Goal: Information Seeking & Learning: Learn about a topic

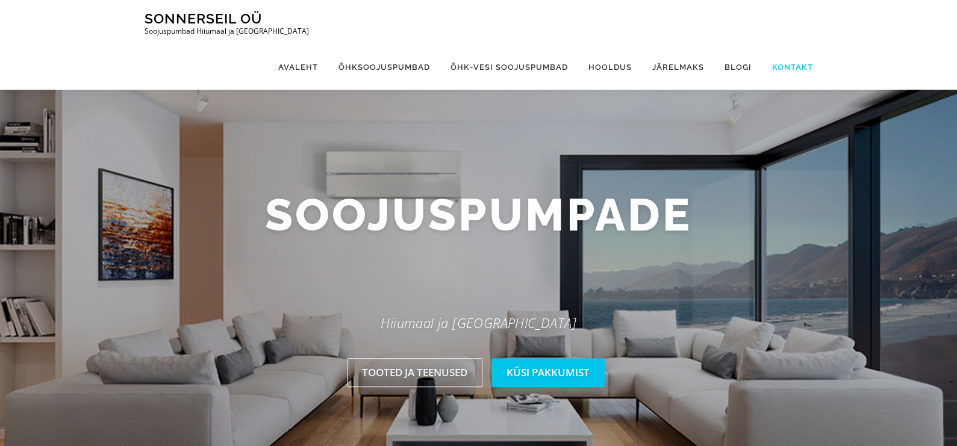
click at [792, 45] on link "Kontakt" at bounding box center [787, 67] width 51 height 45
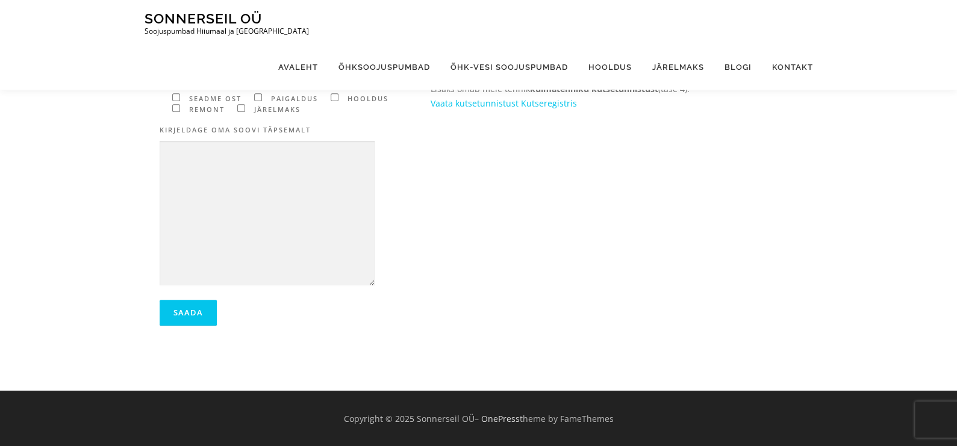
scroll to position [93, 0]
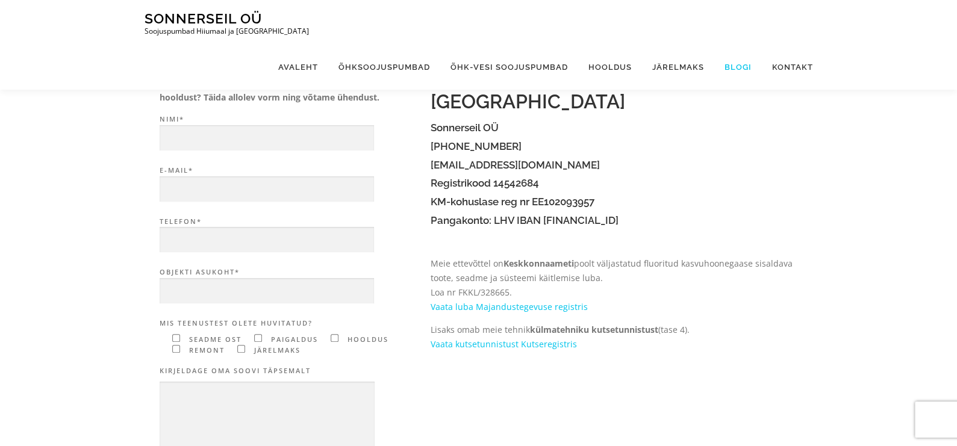
click at [733, 45] on link "Blogi" at bounding box center [739, 67] width 48 height 45
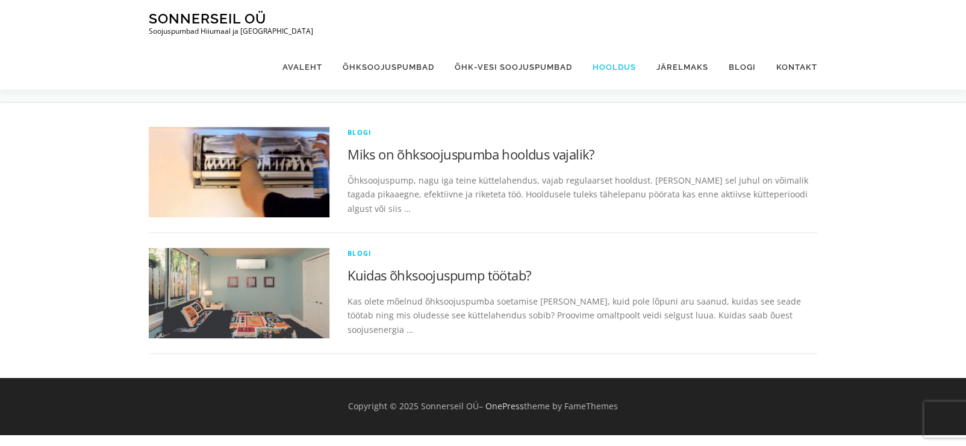
click at [624, 45] on link "Hooldus" at bounding box center [615, 67] width 64 height 45
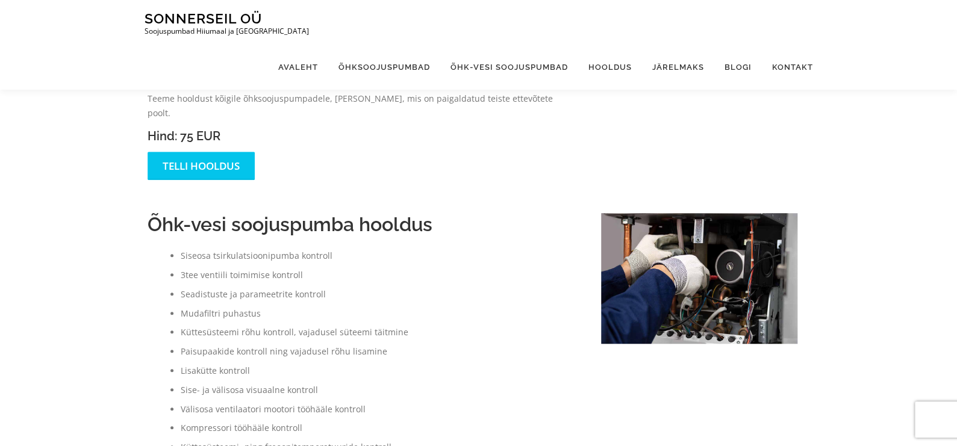
scroll to position [318, 0]
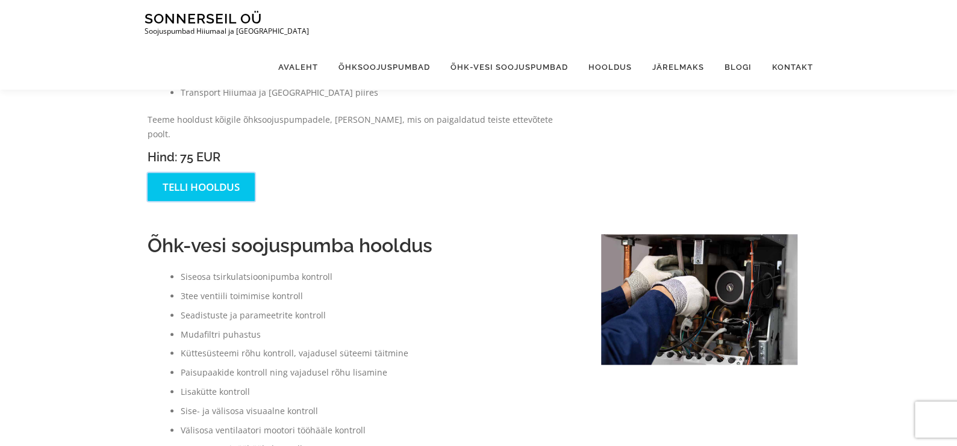
click at [187, 173] on link "Telli hooldus" at bounding box center [201, 187] width 107 height 28
click at [505, 116] on link "Atlantic õhk-vesi soojuspumbad" at bounding box center [512, 129] width 142 height 26
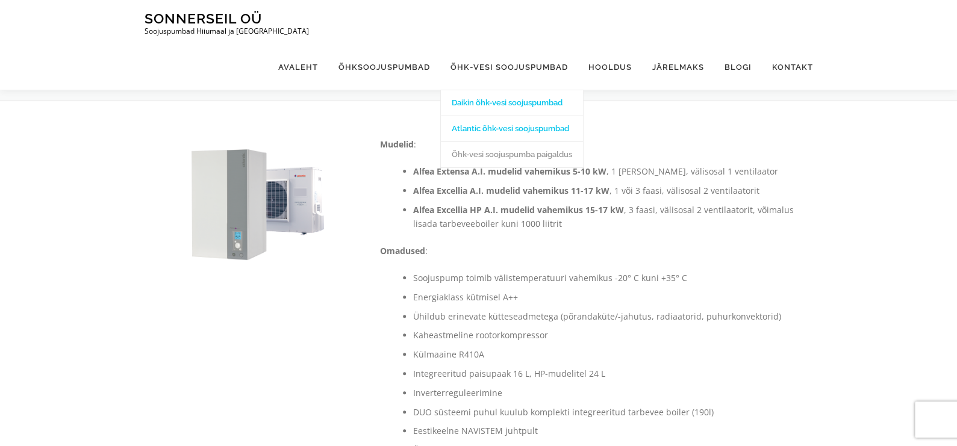
click at [525, 90] on link "Daikin õhk-vesi soojuspumbad" at bounding box center [512, 103] width 142 height 26
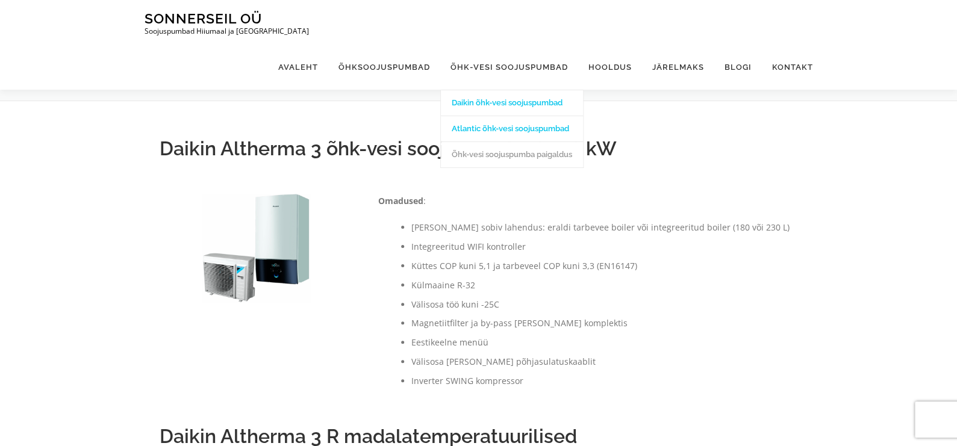
click at [518, 116] on link "Atlantic õhk-vesi soojuspumbad" at bounding box center [512, 129] width 142 height 26
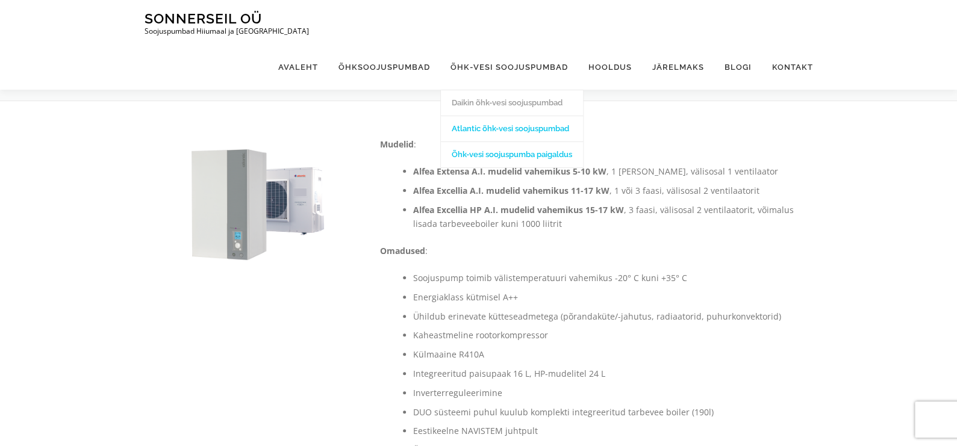
click at [510, 142] on link "Õhk-vesi soojuspumba paigaldus" at bounding box center [512, 155] width 142 height 26
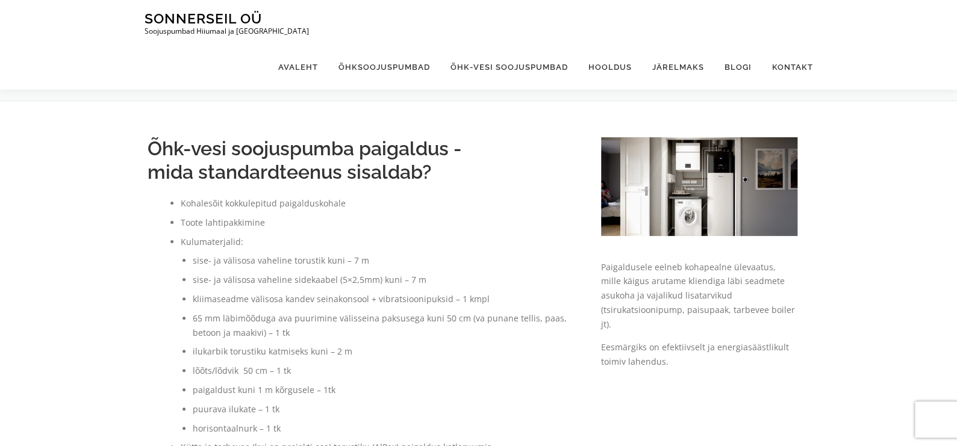
click at [727, 197] on img at bounding box center [699, 186] width 197 height 98
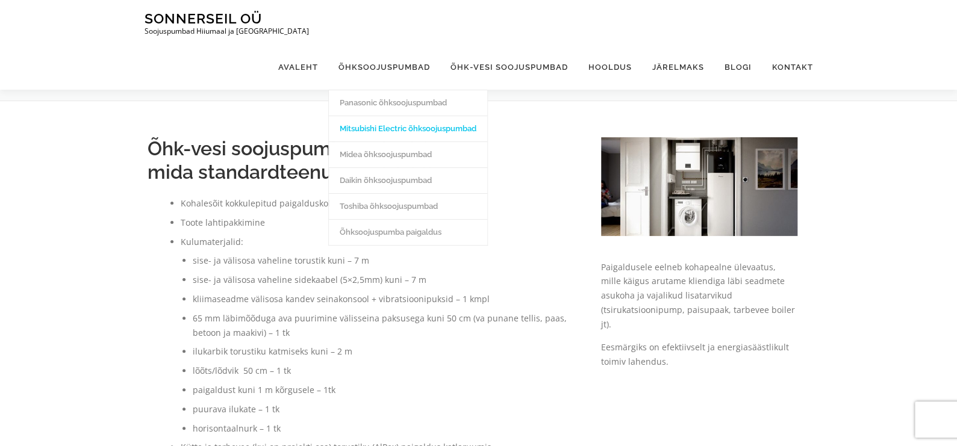
click at [398, 116] on link "Mitsubishi Electric õhksoojuspumbad" at bounding box center [408, 129] width 158 height 26
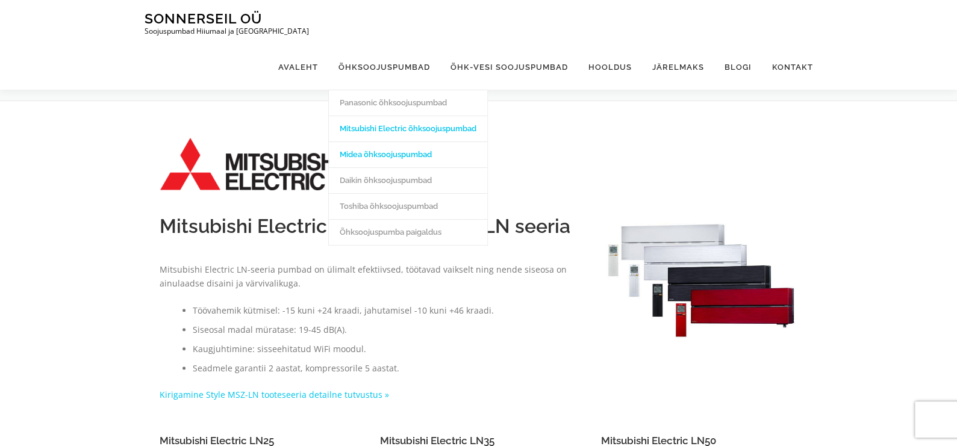
click at [379, 142] on link "Midea õhksoojuspumbad" at bounding box center [408, 155] width 158 height 26
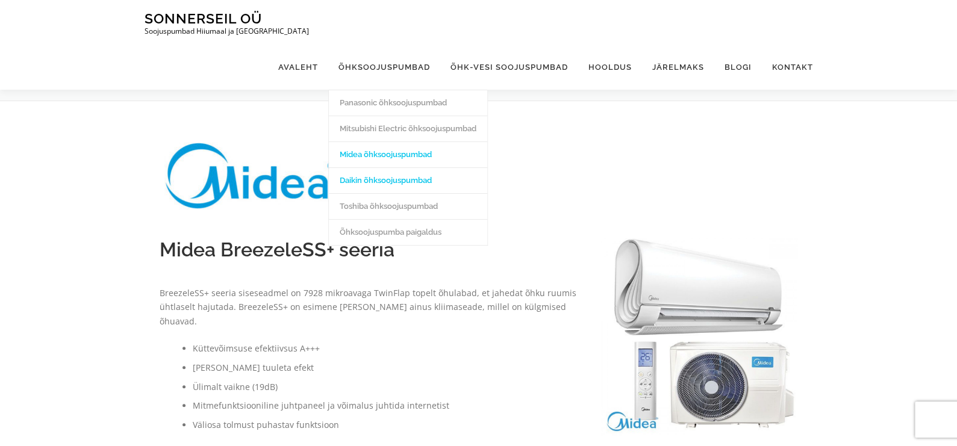
click at [383, 167] on link "Daikin õhksoojuspumbad" at bounding box center [408, 180] width 158 height 26
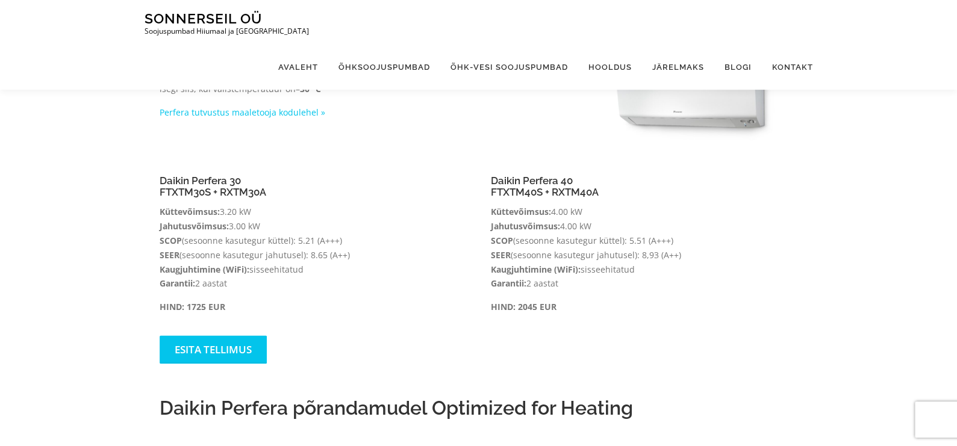
scroll to position [602, 0]
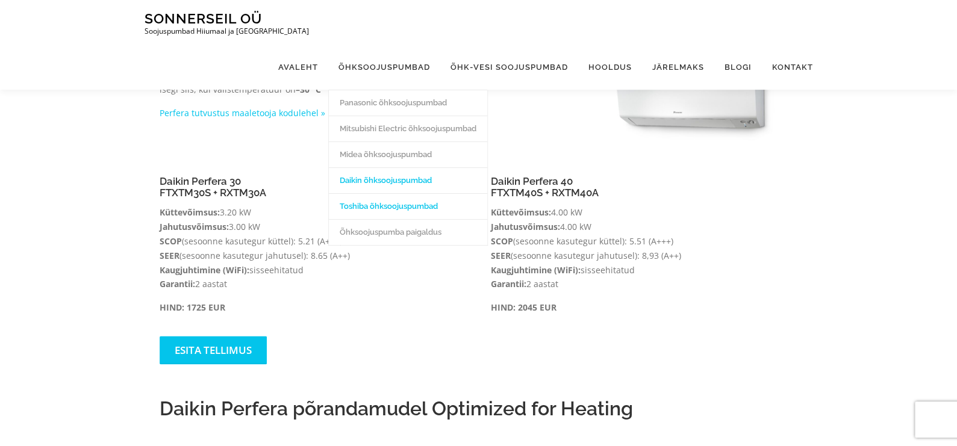
click at [374, 193] on link "Toshiba õhksoojuspumbad" at bounding box center [408, 206] width 158 height 26
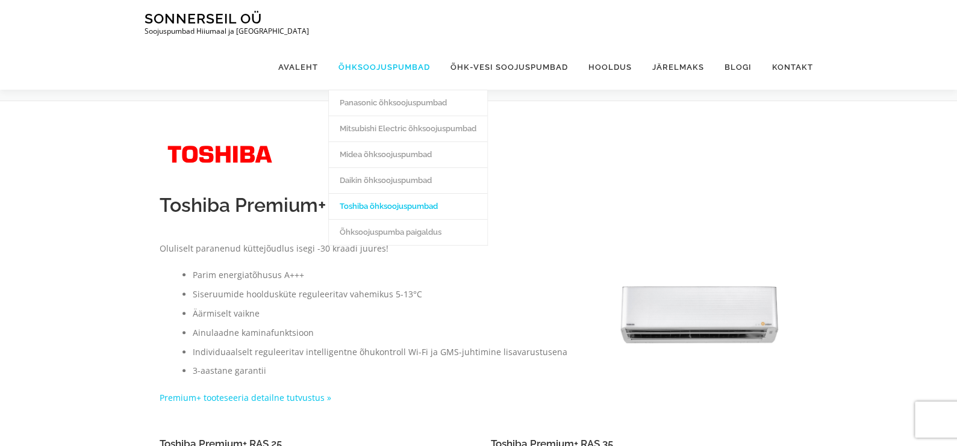
click at [368, 45] on link "Õhksoojuspumbad" at bounding box center [384, 67] width 112 height 45
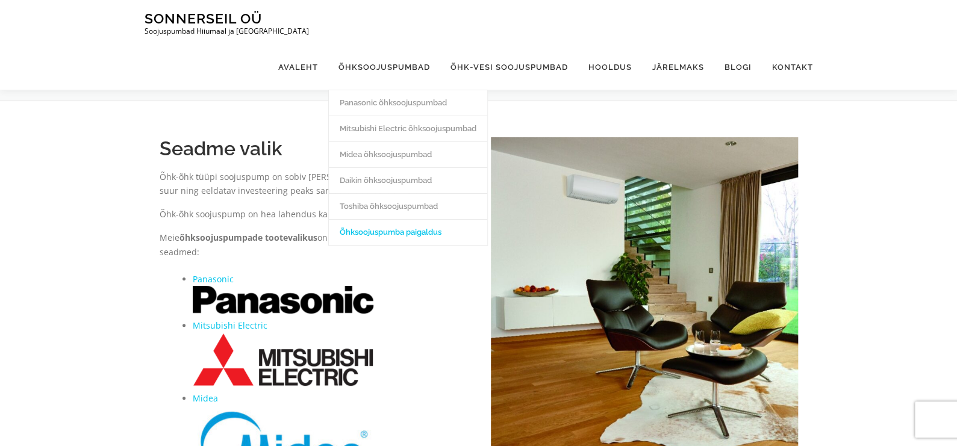
click at [380, 219] on link "Õhksoojuspumba paigaldus" at bounding box center [408, 232] width 158 height 26
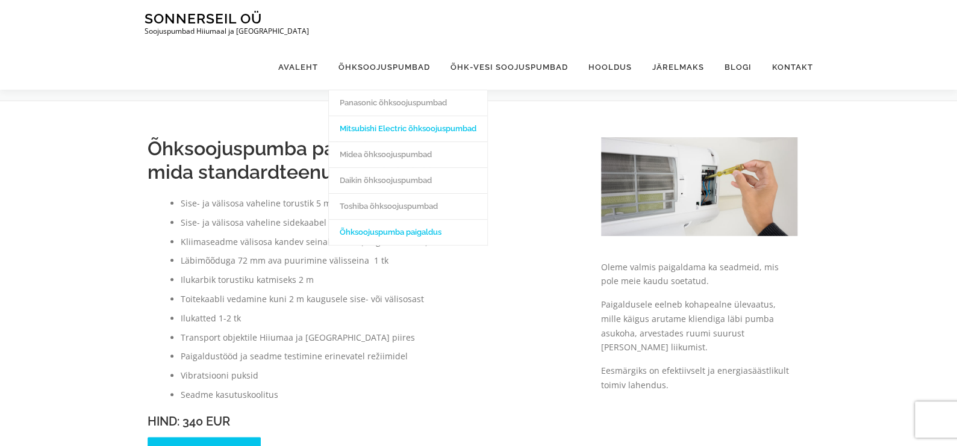
click at [390, 116] on link "Mitsubishi Electric õhksoojuspumbad" at bounding box center [408, 129] width 158 height 26
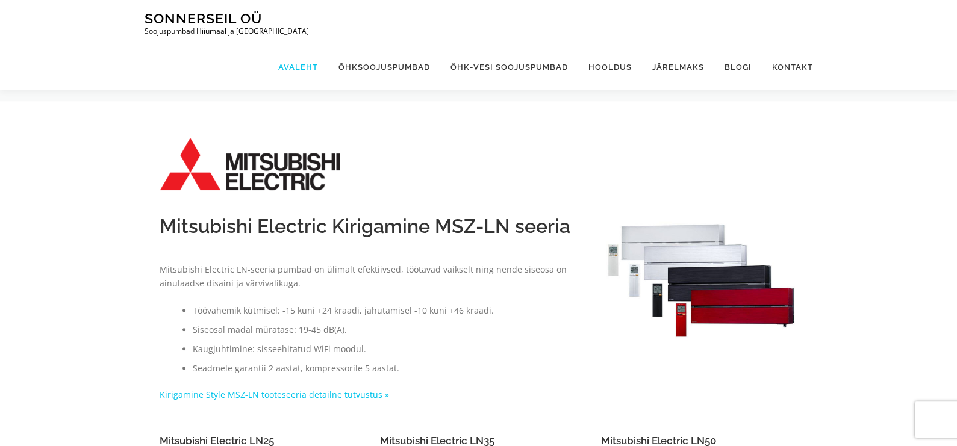
click at [297, 45] on link "Avaleht" at bounding box center [298, 67] width 60 height 45
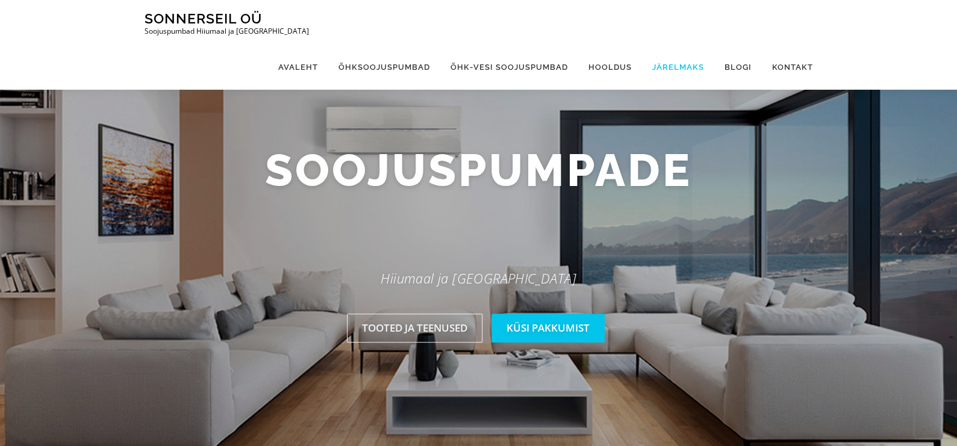
click at [694, 45] on link "Järelmaks" at bounding box center [678, 67] width 72 height 45
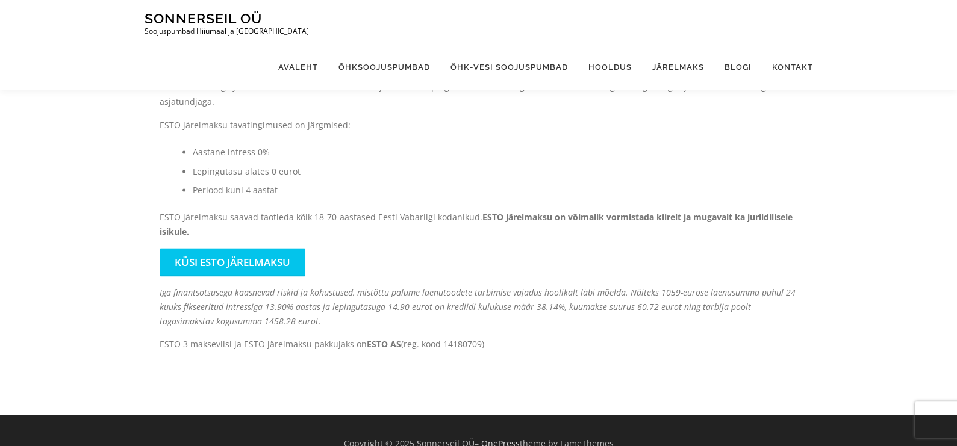
scroll to position [779, 0]
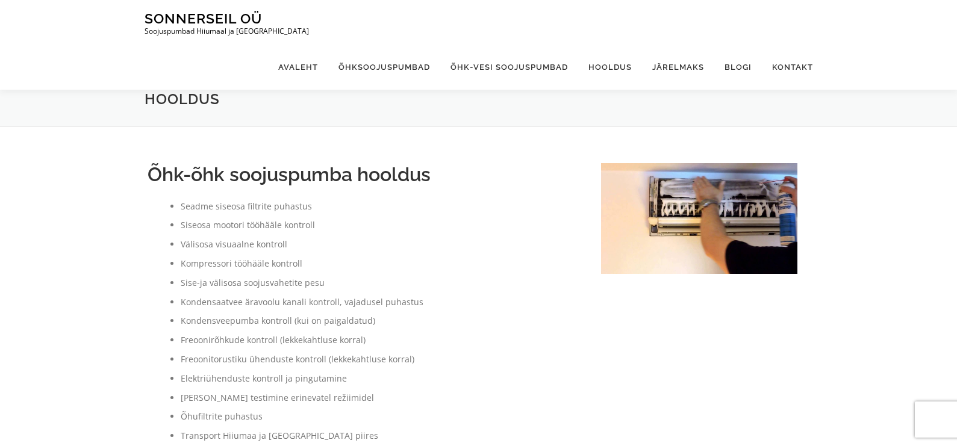
scroll to position [318, 0]
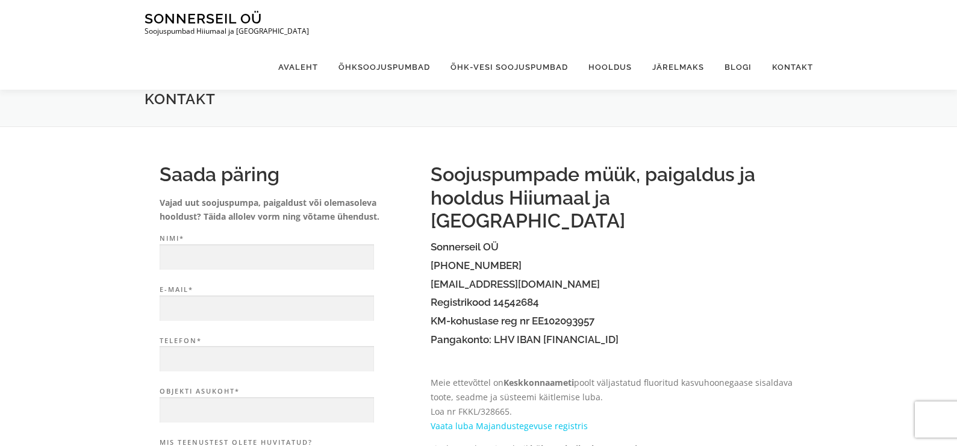
scroll to position [93, 0]
